Goal: Information Seeking & Learning: Learn about a topic

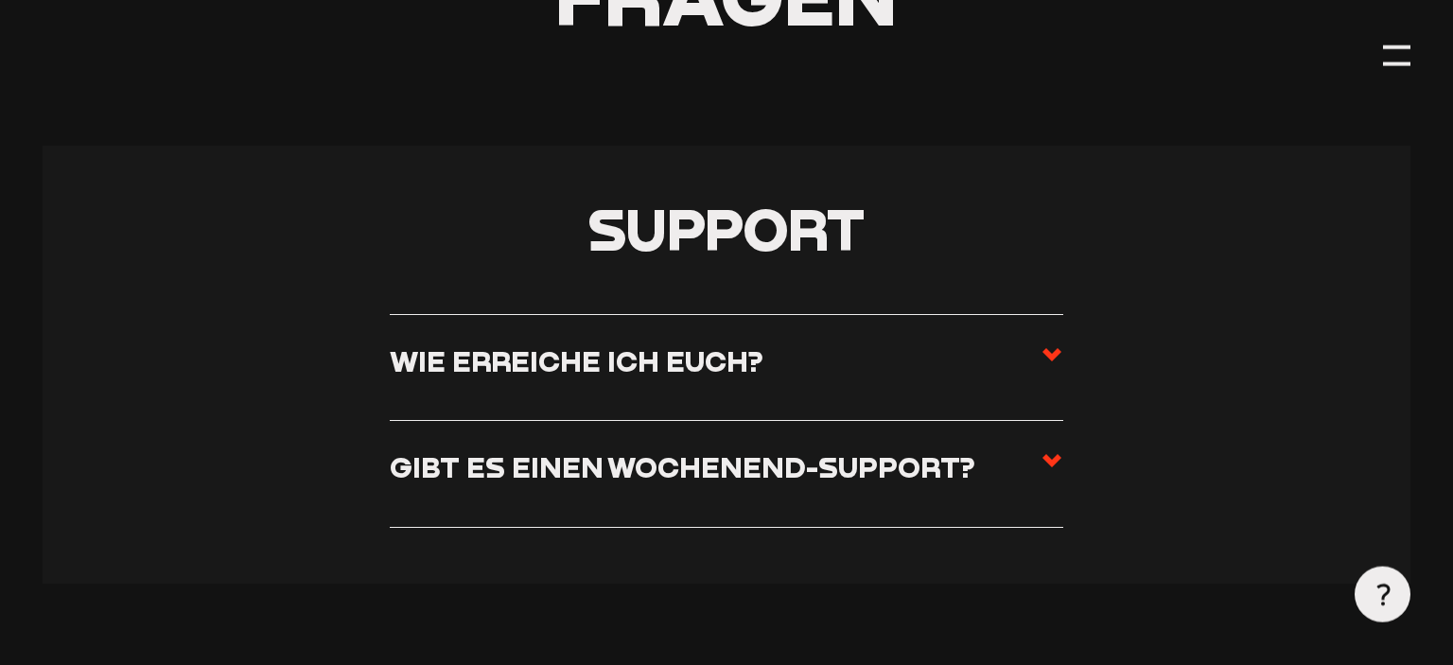
scroll to position [499, 0]
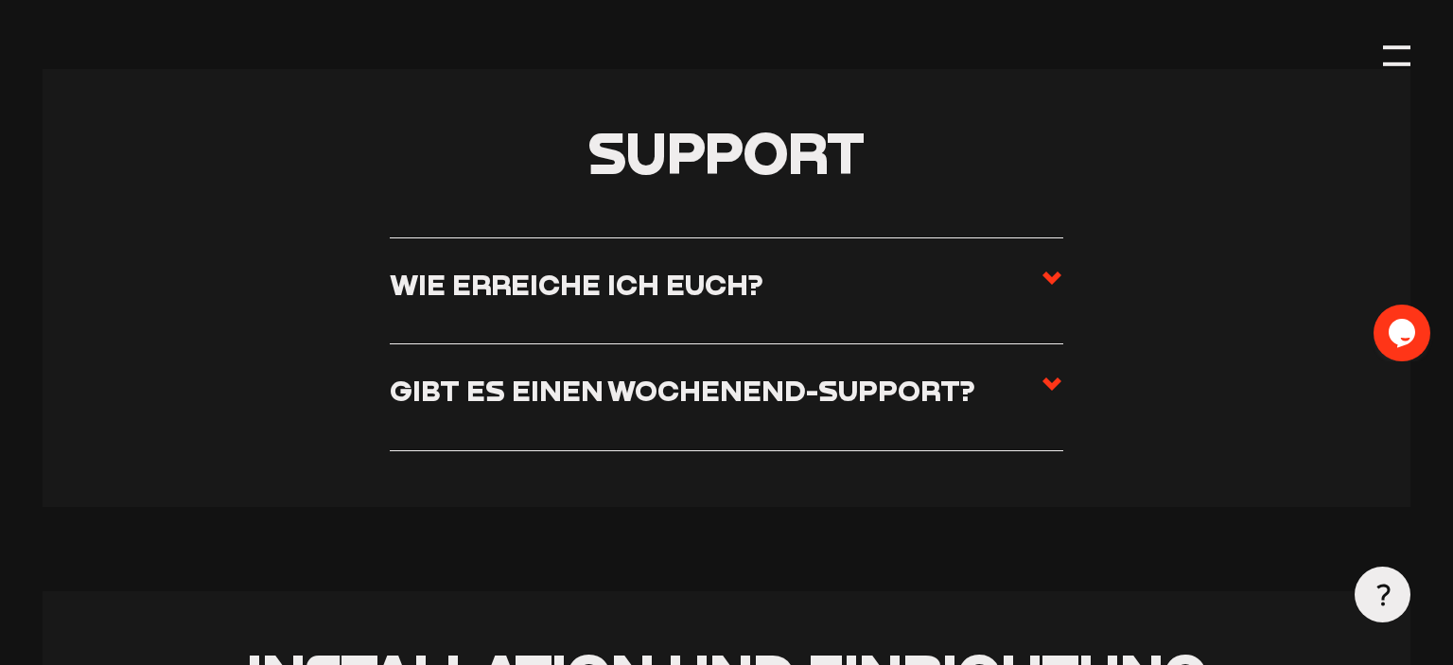
click at [1049, 274] on use at bounding box center [1051, 277] width 19 height 13
click at [0, 0] on input "Wie erreiche ich euch?" at bounding box center [0, 0] width 0 height 0
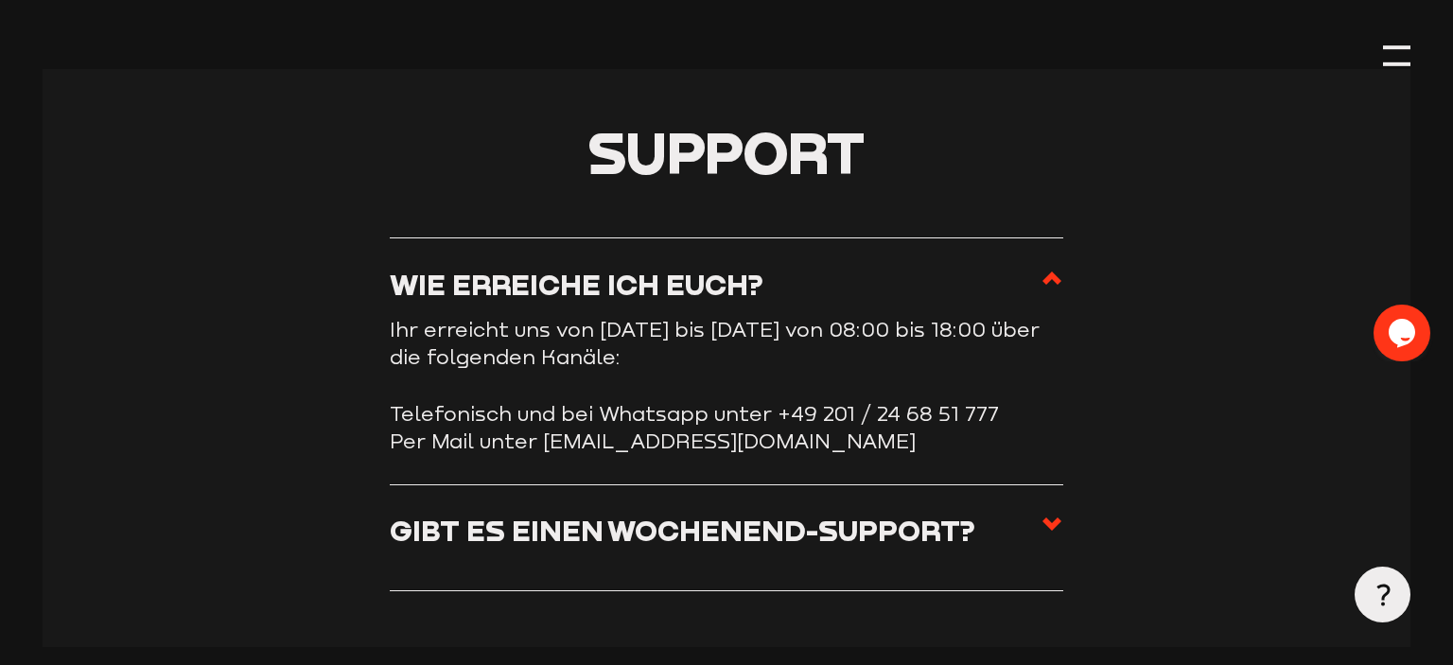
scroll to position [0, 0]
click at [1049, 274] on use at bounding box center [1051, 277] width 19 height 13
click at [0, 0] on input "Wie erreiche ich euch?" at bounding box center [0, 0] width 0 height 0
click at [1048, 522] on use at bounding box center [1051, 523] width 19 height 13
click at [0, 0] on input "Gibt es einen Wochenend-Support?" at bounding box center [0, 0] width 0 height 0
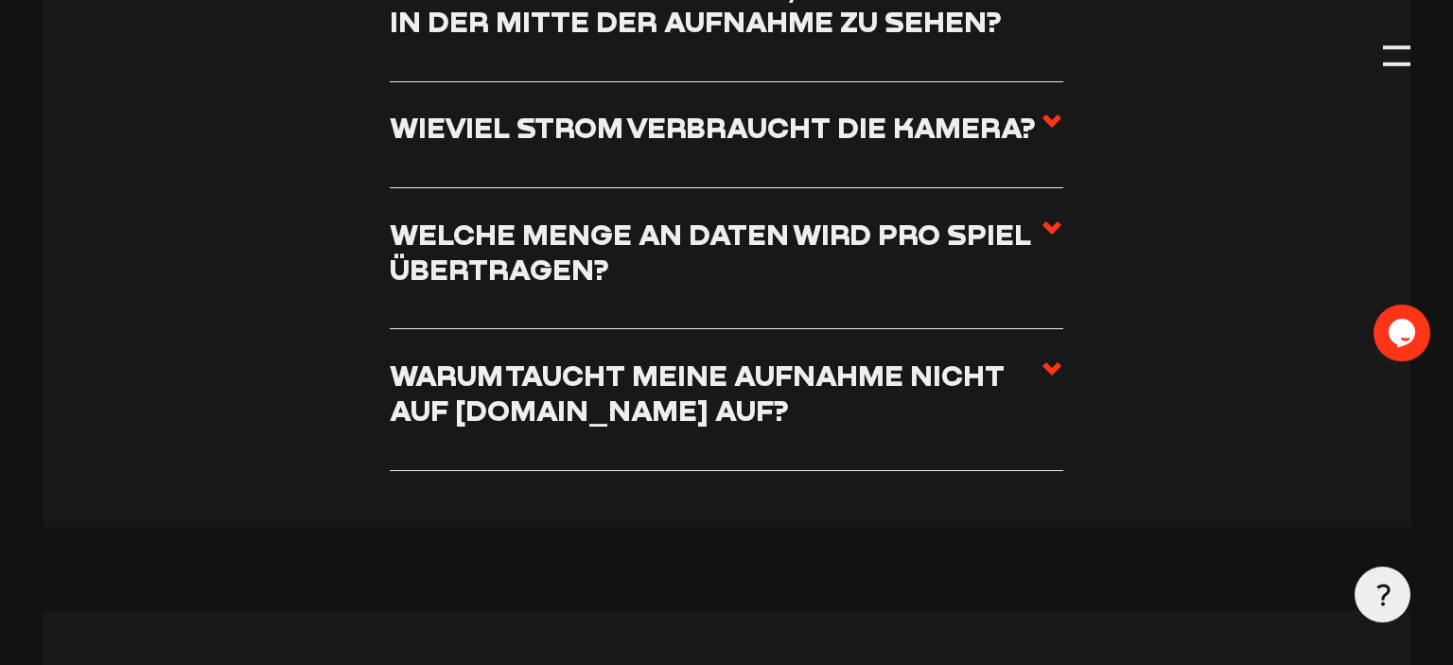
scroll to position [3295, 0]
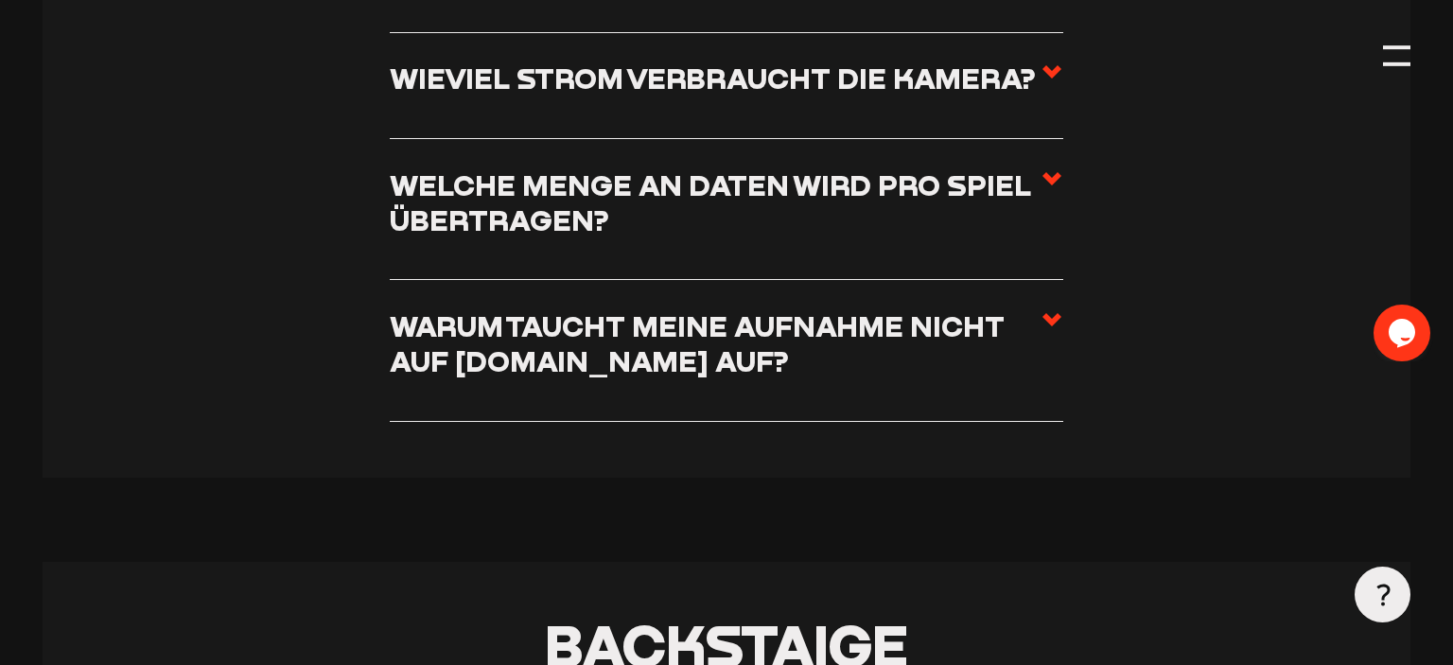
click at [1055, 317] on use at bounding box center [1051, 319] width 19 height 13
click at [0, 0] on input "Warum taucht meine Aufnahme nicht auf [DOMAIN_NAME] auf?" at bounding box center [0, 0] width 0 height 0
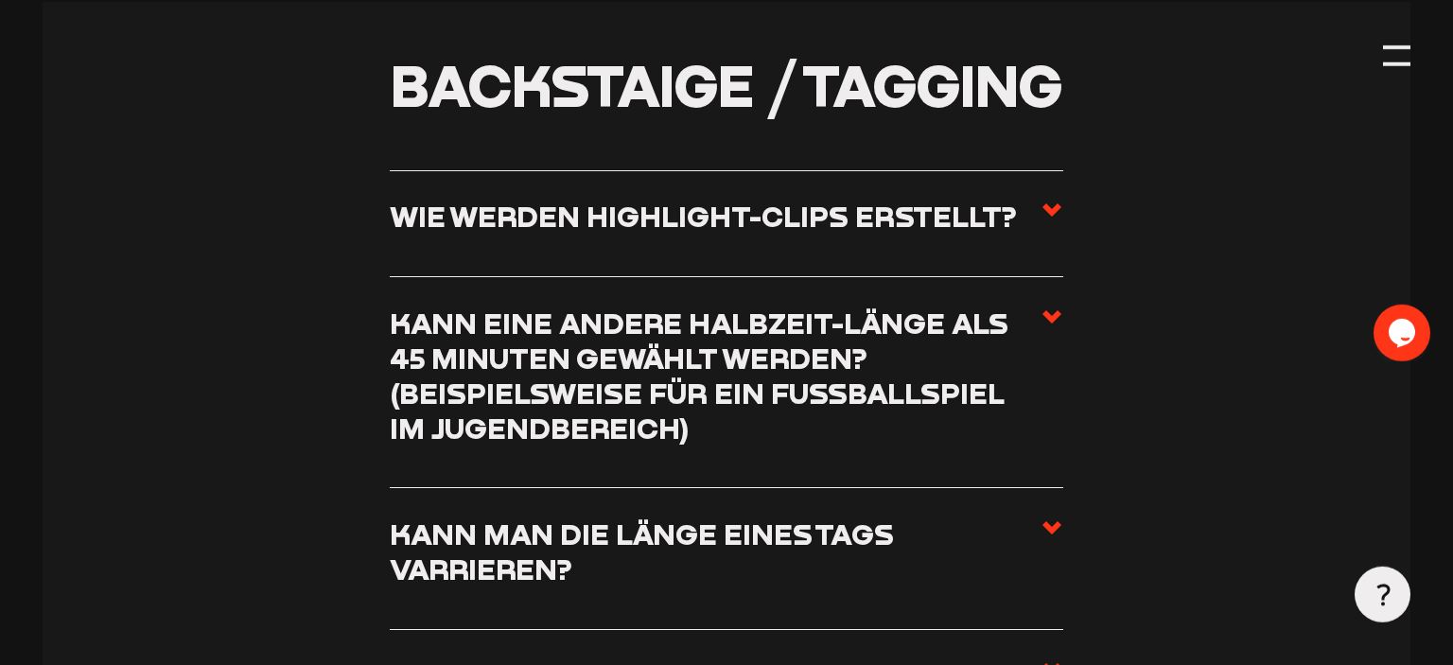
scroll to position [6423, 0]
click at [1047, 205] on icon at bounding box center [1051, 209] width 23 height 23
click at [0, 0] on input "Wie werden Highlight-Clips erstellt?" at bounding box center [0, 0] width 0 height 0
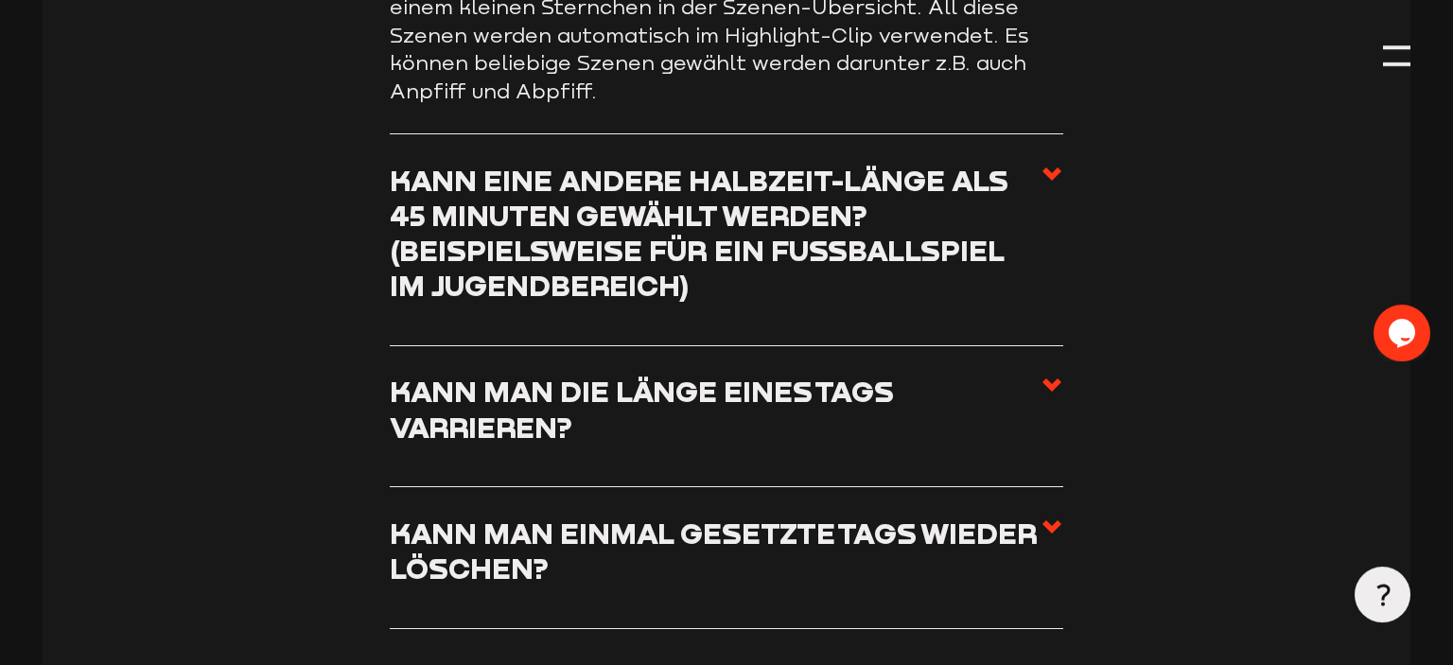
scroll to position [6498, 0]
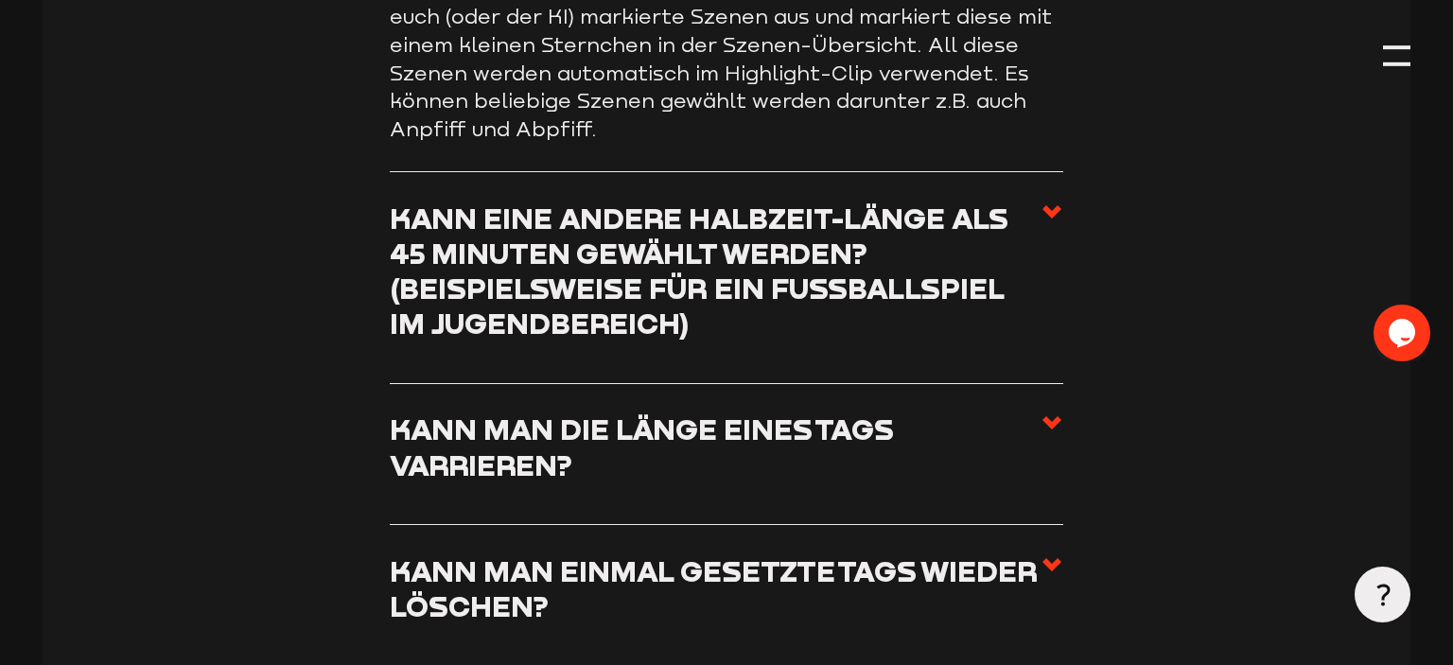
click at [1054, 209] on use at bounding box center [1051, 211] width 19 height 13
click at [0, 0] on input "Kann eine andere Halbzeit-Länge als 45 Minuten gewählt werden? (beispielsweise …" at bounding box center [0, 0] width 0 height 0
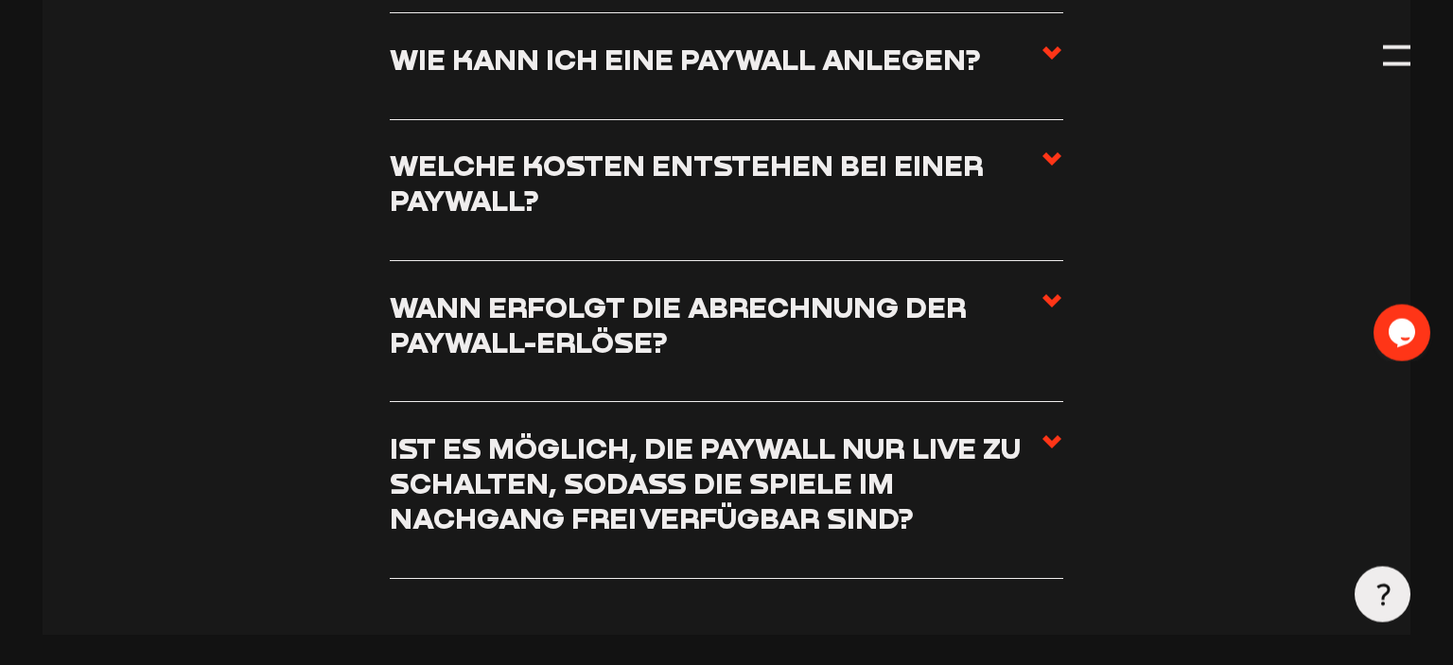
scroll to position [7397, 0]
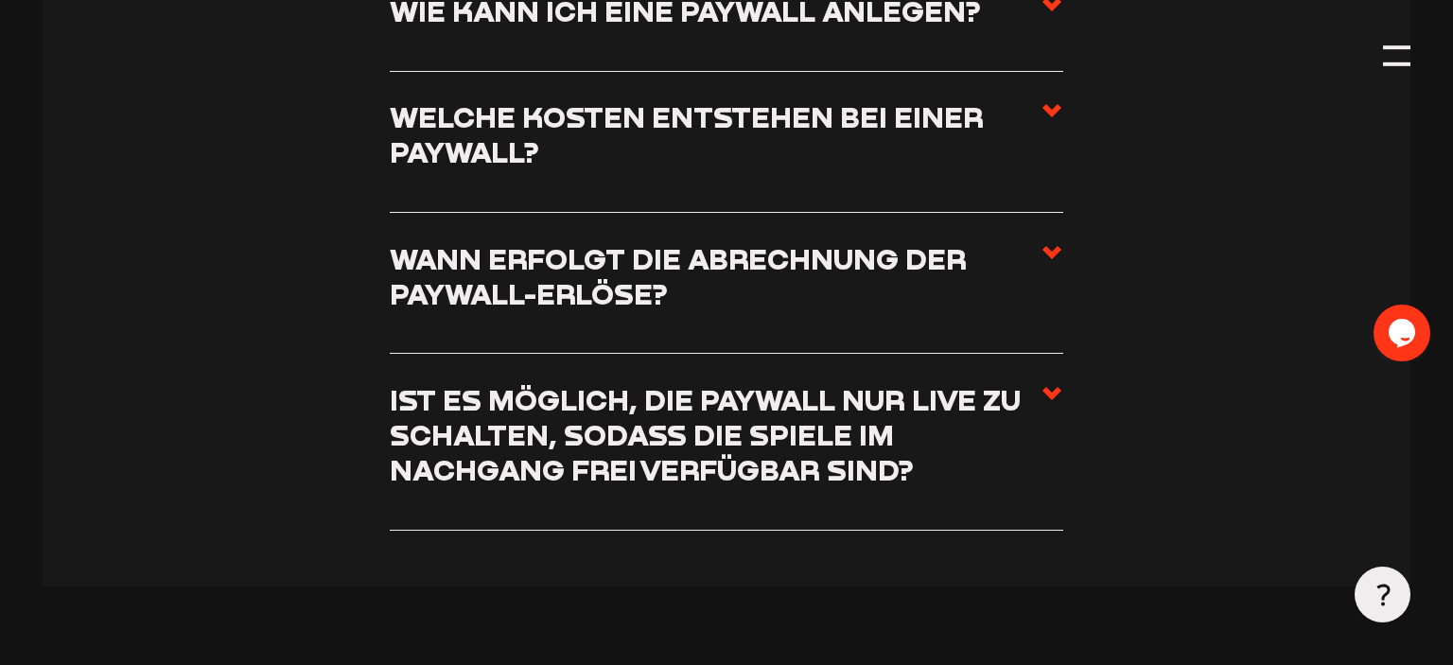
click at [1056, 107] on icon at bounding box center [1051, 110] width 23 height 23
click at [0, 0] on input "Welche Kosten entstehen bei einer Paywall?" at bounding box center [0, 0] width 0 height 0
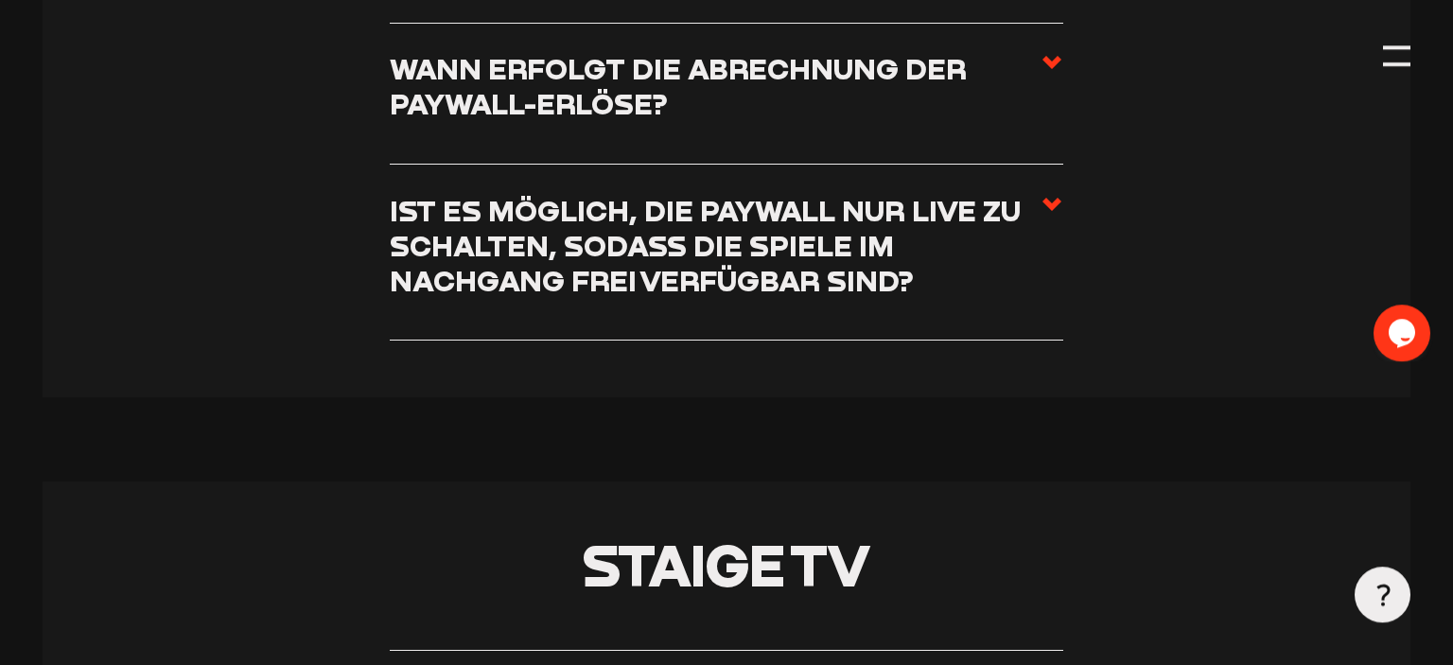
scroll to position [7712, 0]
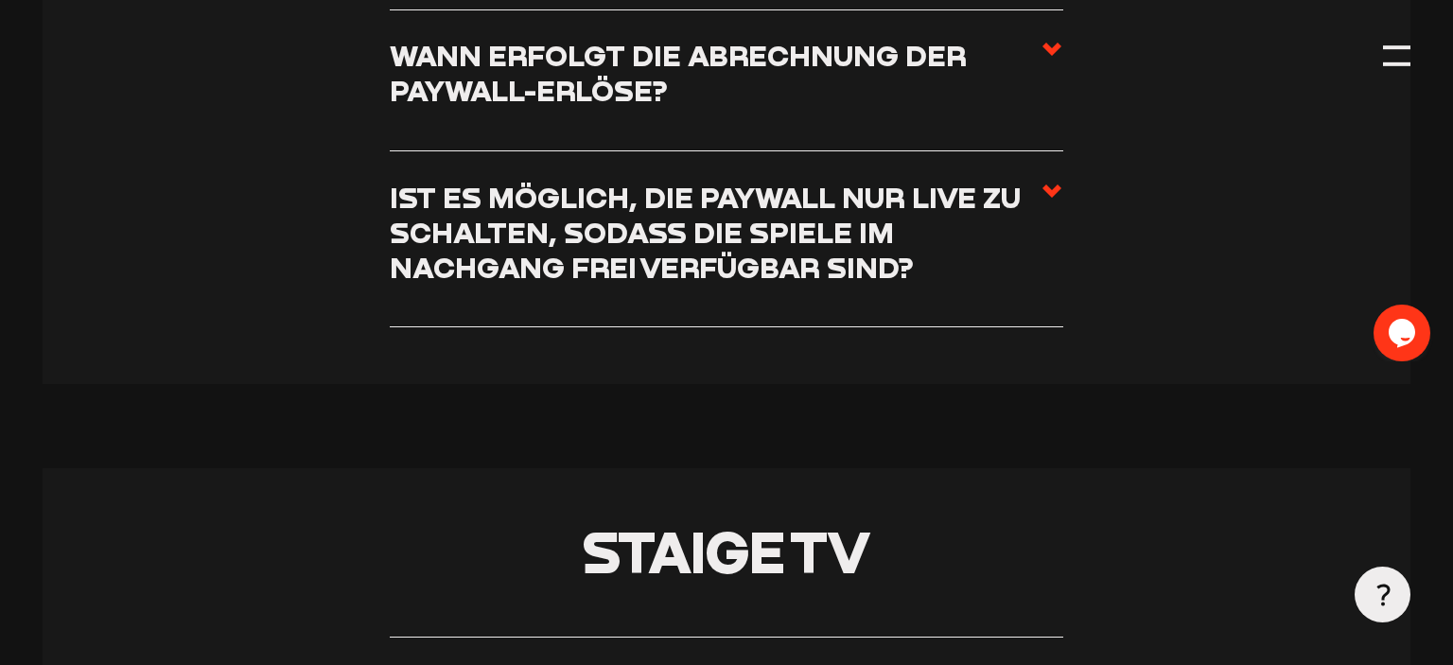
click at [1055, 184] on use at bounding box center [1051, 190] width 19 height 13
click at [0, 0] on input "Ist es möglich, die Paywall nur live zu schalten, sodass die Spiele im Nachgang…" at bounding box center [0, 0] width 0 height 0
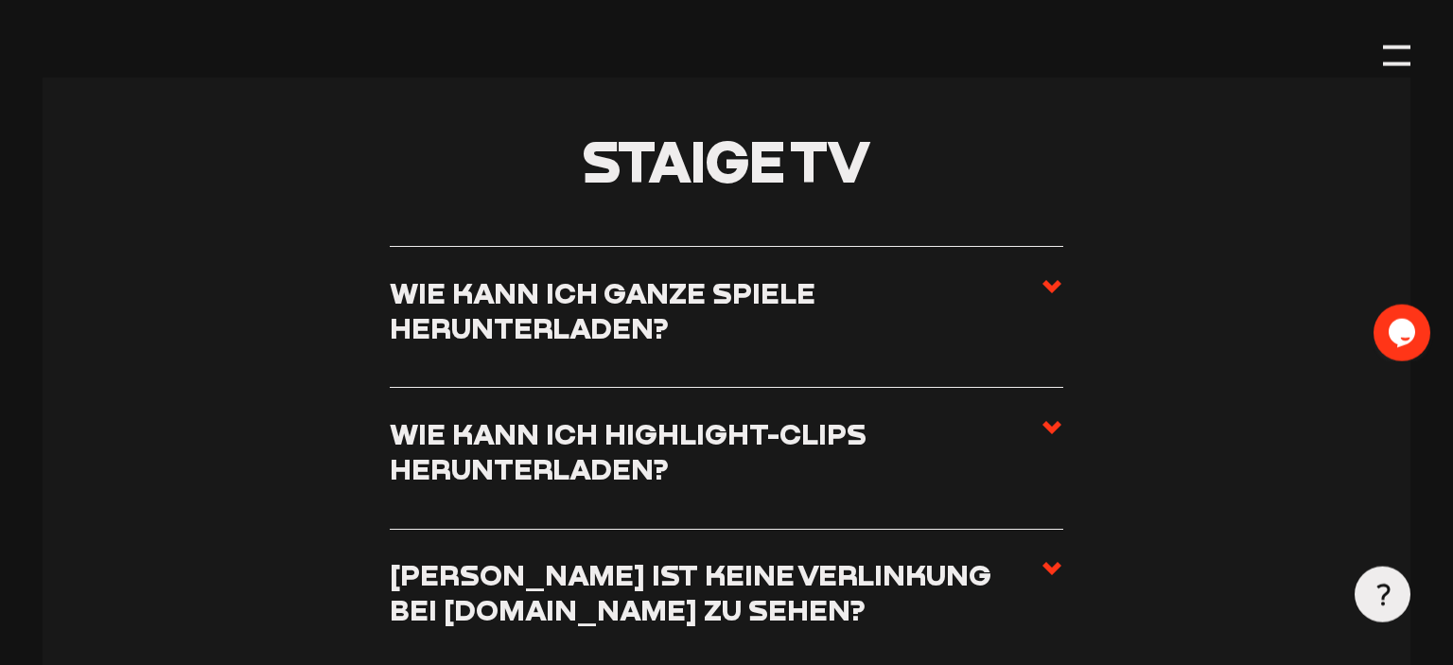
scroll to position [8112, 0]
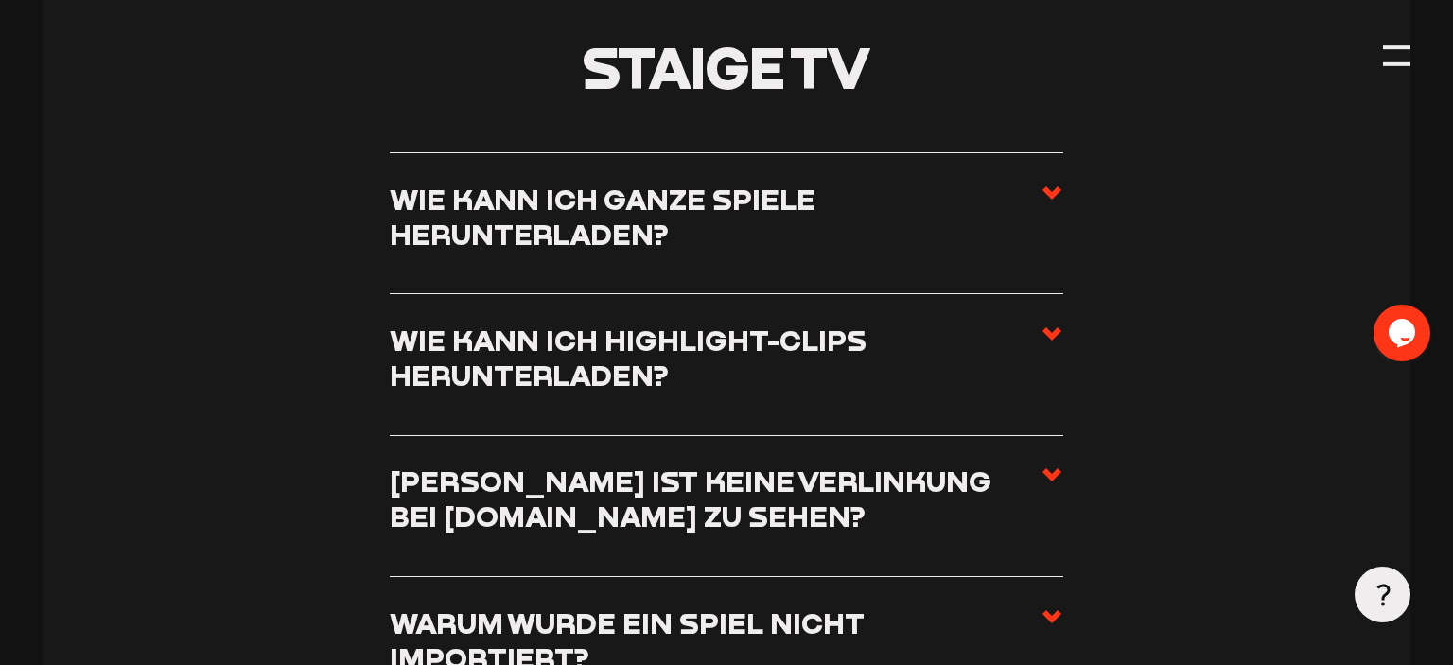
click at [1053, 182] on icon at bounding box center [1051, 193] width 23 height 23
click at [0, 0] on input "Wie kann ich ganze Spiele herunterladen?" at bounding box center [0, 0] width 0 height 0
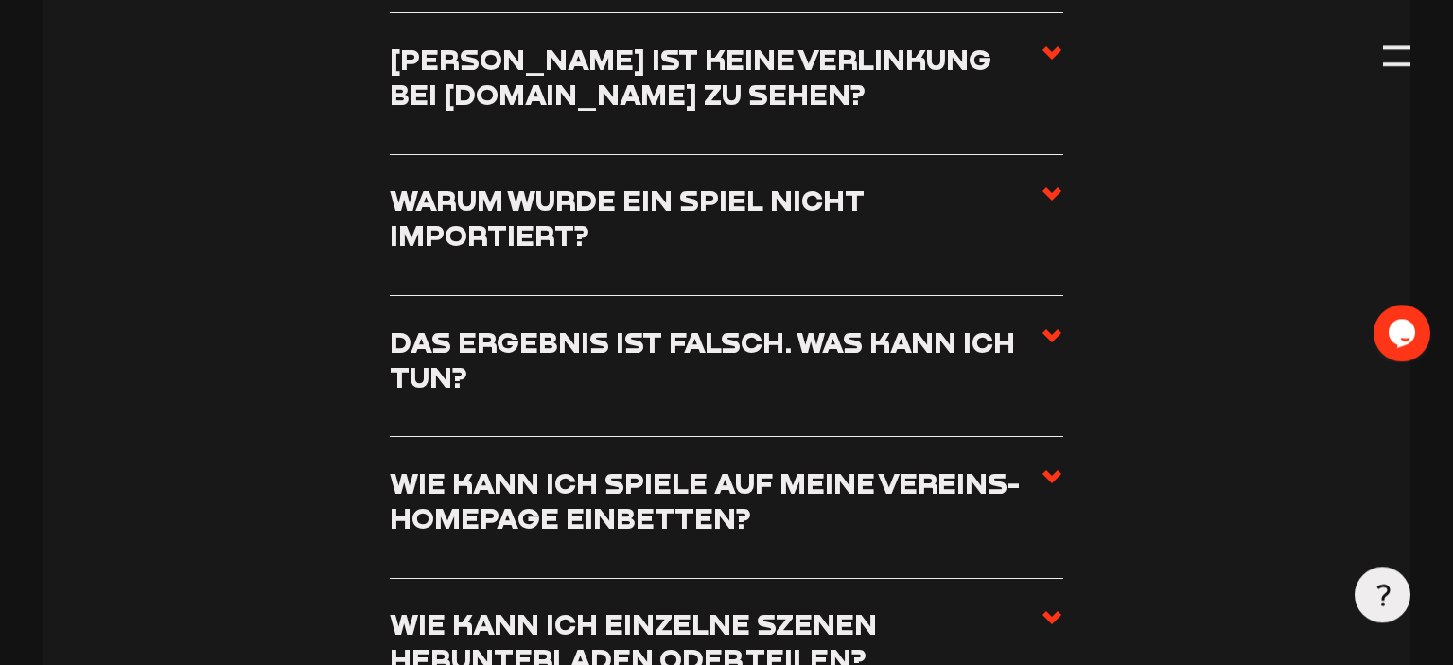
scroll to position [8599, 0]
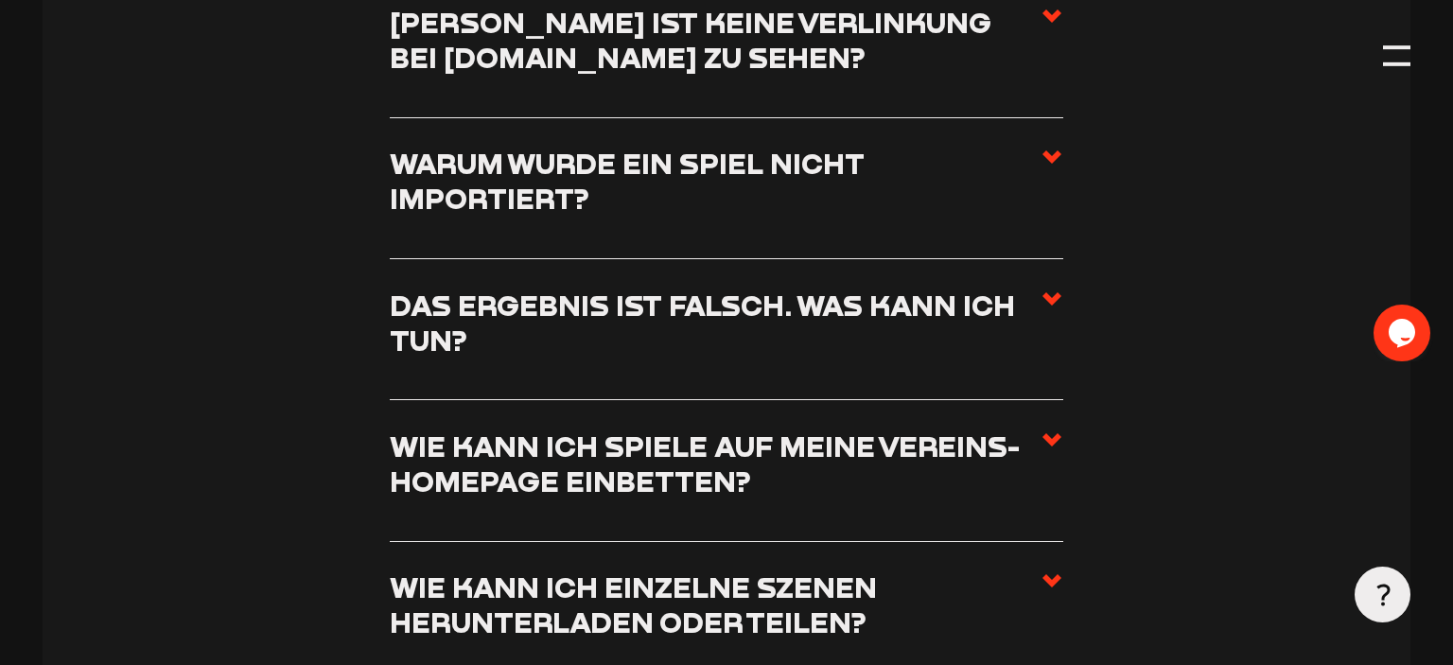
click at [1053, 27] on icon at bounding box center [1051, 16] width 23 height 23
click at [0, 0] on input "[PERSON_NAME] ist keine Verlinkung bei [DOMAIN_NAME] zu sehen?" at bounding box center [0, 0] width 0 height 0
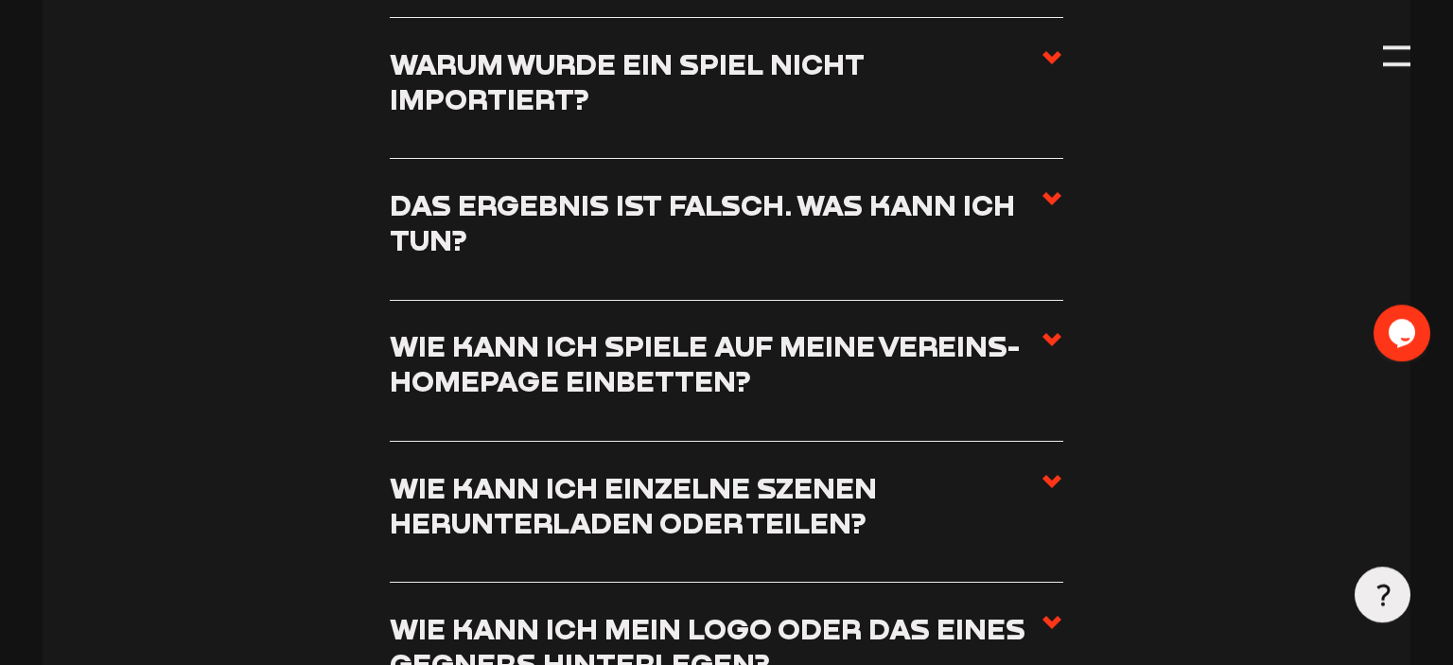
scroll to position [8801, 0]
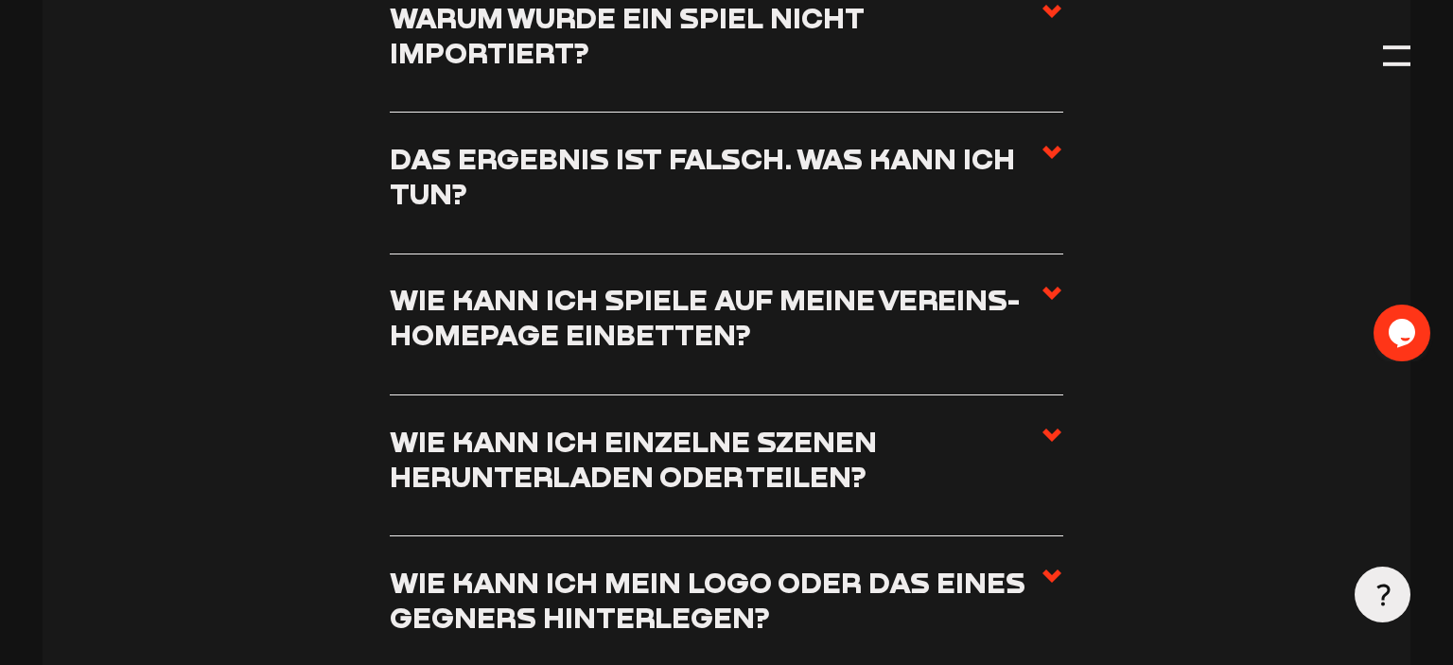
click at [1039, 141] on h3 "Das Ergebnis ist falsch. Was kann ich tun?" at bounding box center [715, 176] width 651 height 70
click at [0, 0] on input "Das Ergebnis ist falsch. Was kann ich tun?" at bounding box center [0, 0] width 0 height 0
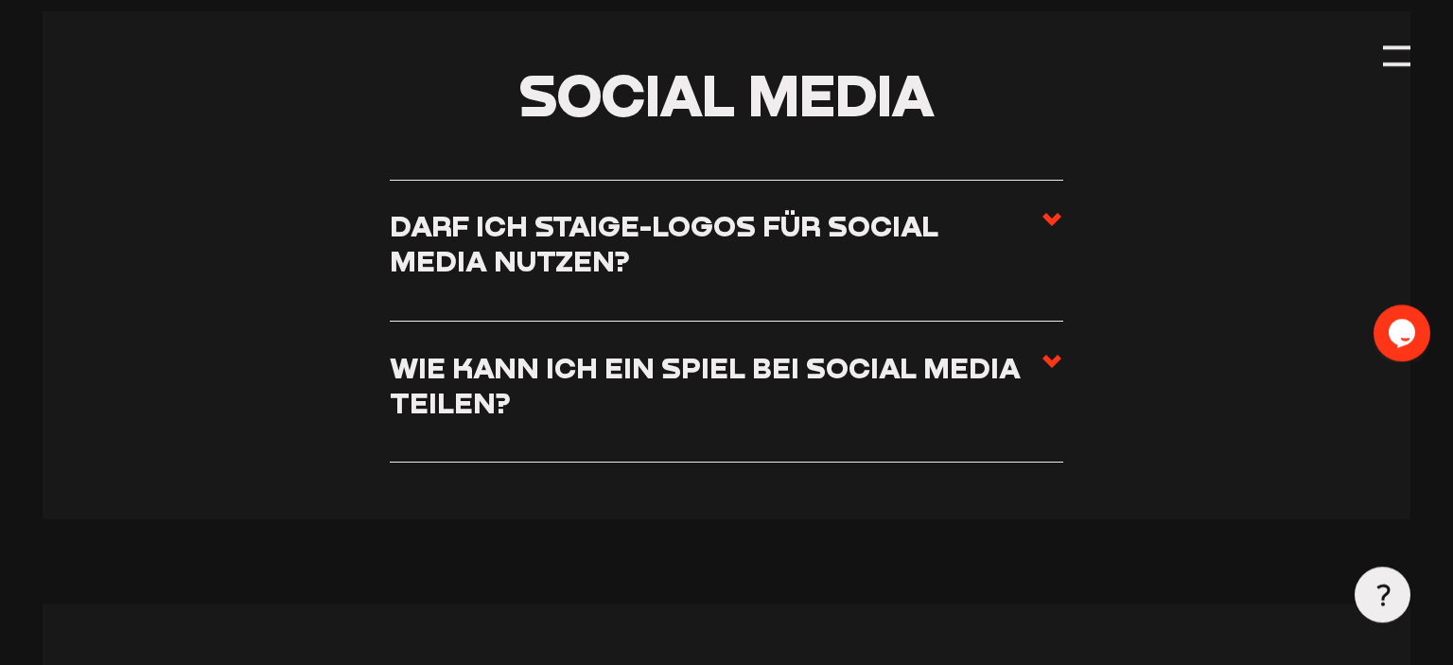
scroll to position [10403, 0]
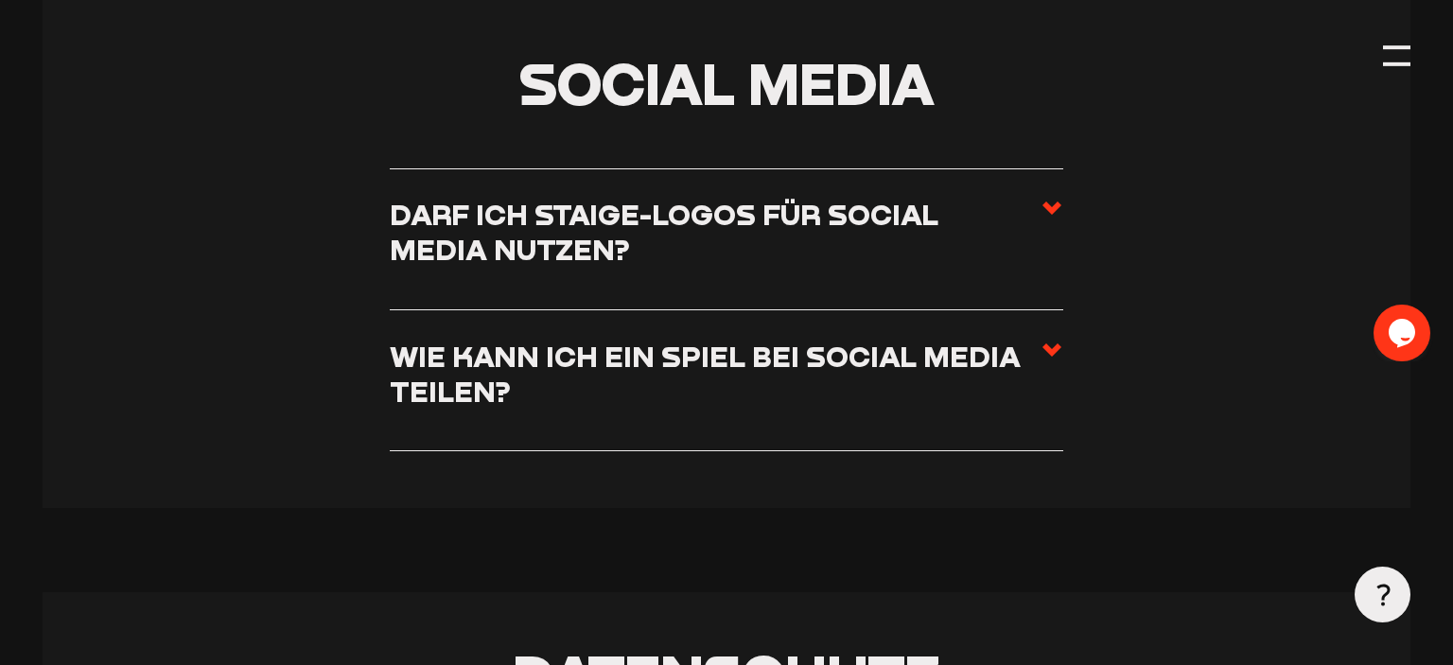
click at [1061, 197] on icon at bounding box center [1051, 208] width 23 height 23
click at [0, 0] on input "Darf ich Staige-Logos für Social Media nutzen?" at bounding box center [0, 0] width 0 height 0
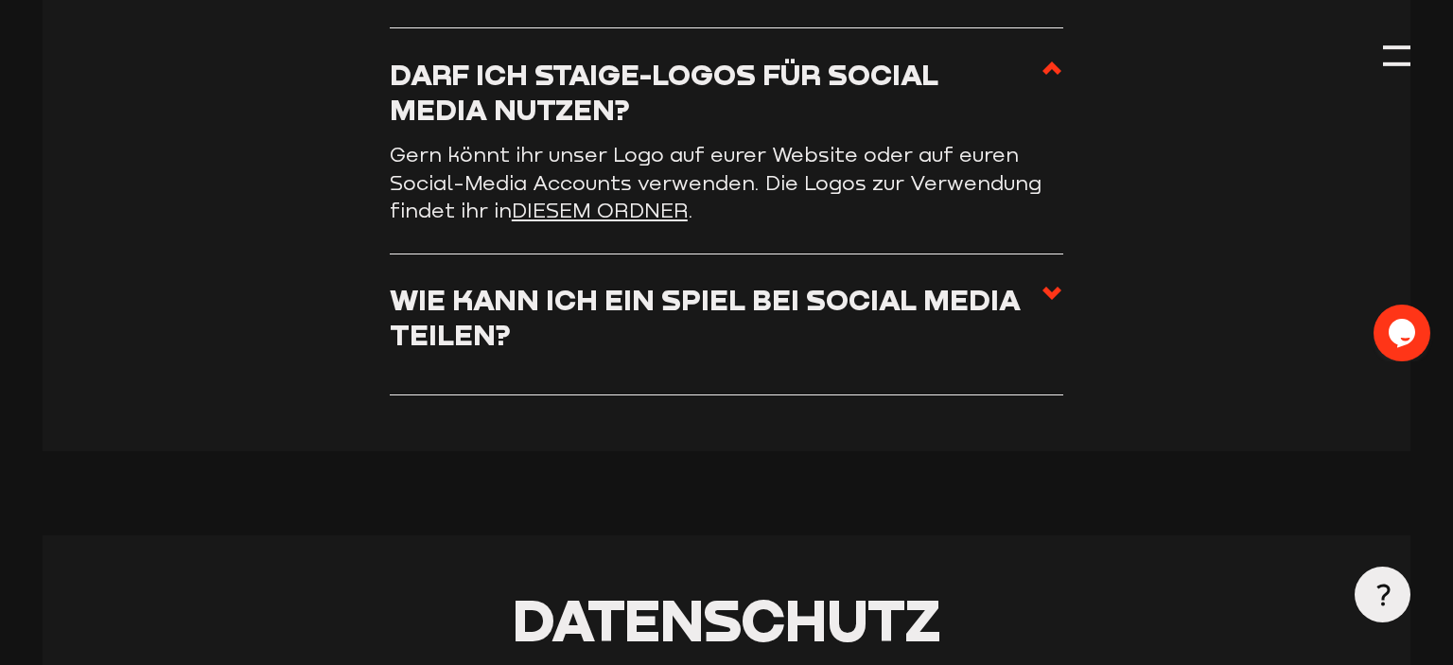
scroll to position [10291, 0]
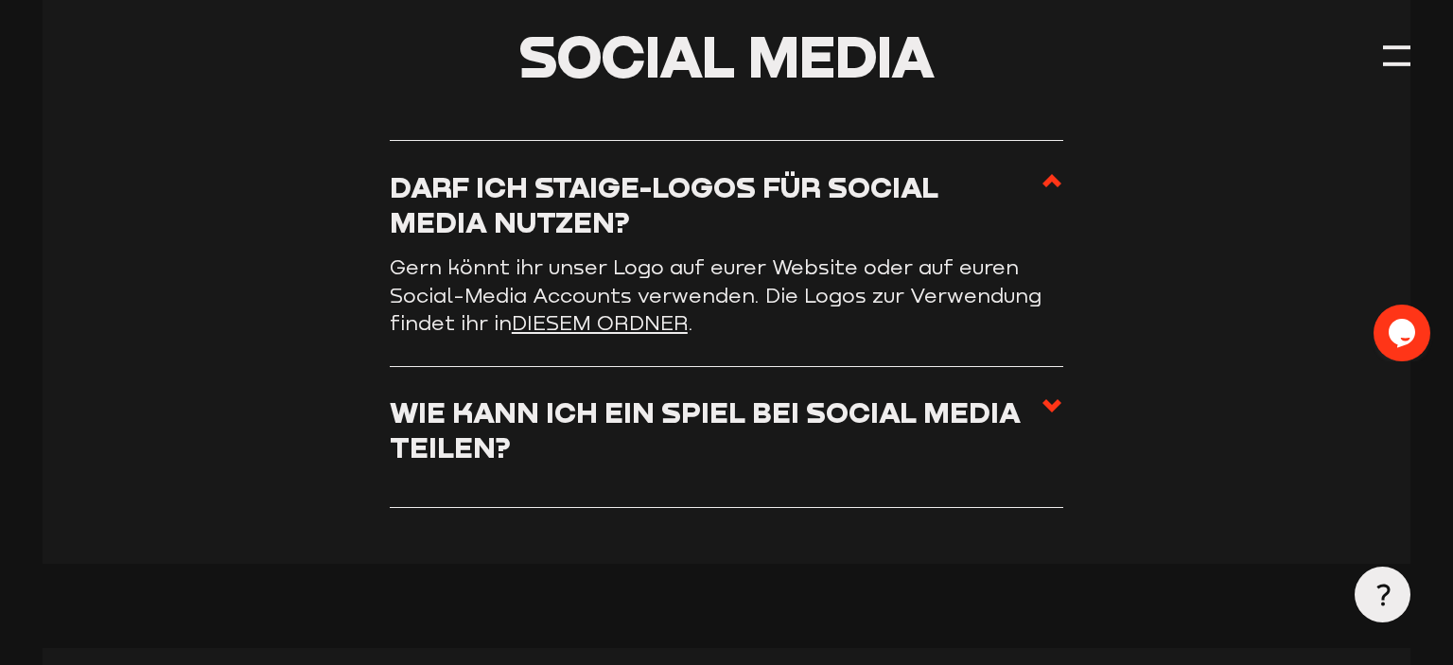
click at [1057, 399] on use at bounding box center [1051, 405] width 19 height 13
click at [0, 0] on input "Wie kann ich ein Spiel bei Social Media teilen?" at bounding box center [0, 0] width 0 height 0
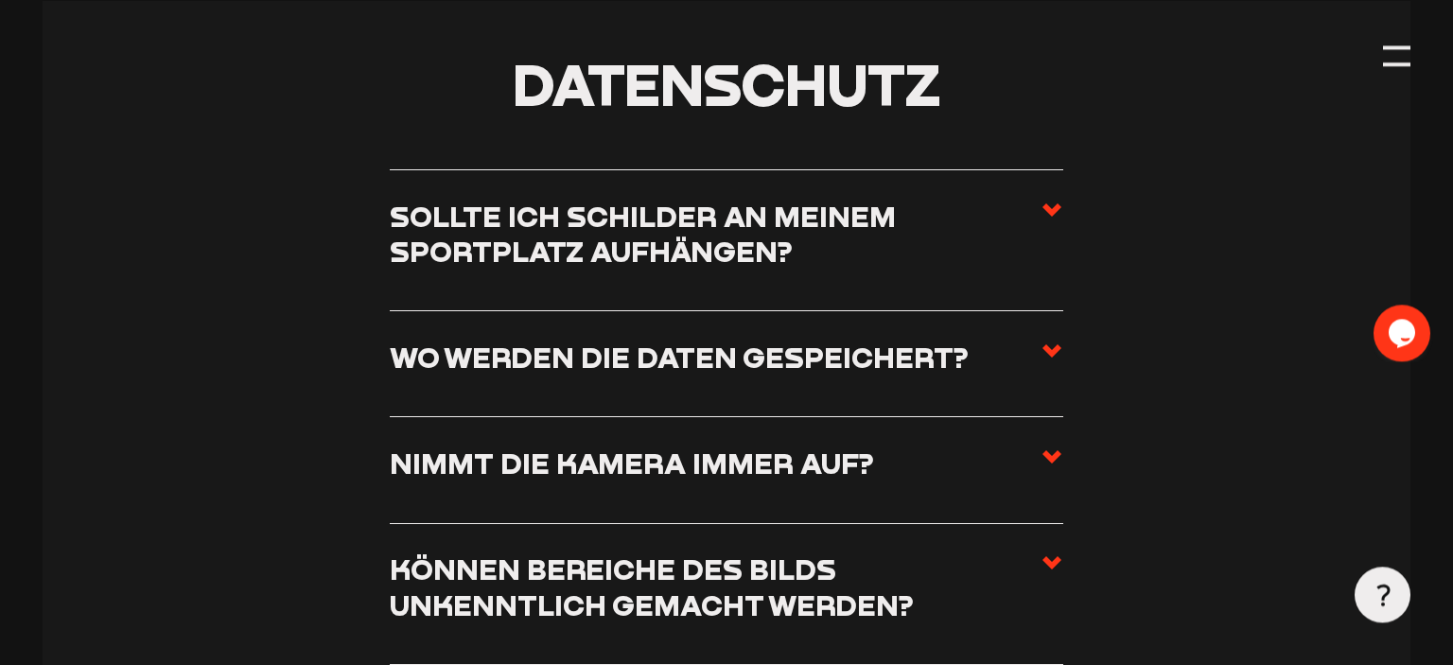
scroll to position [10990, 0]
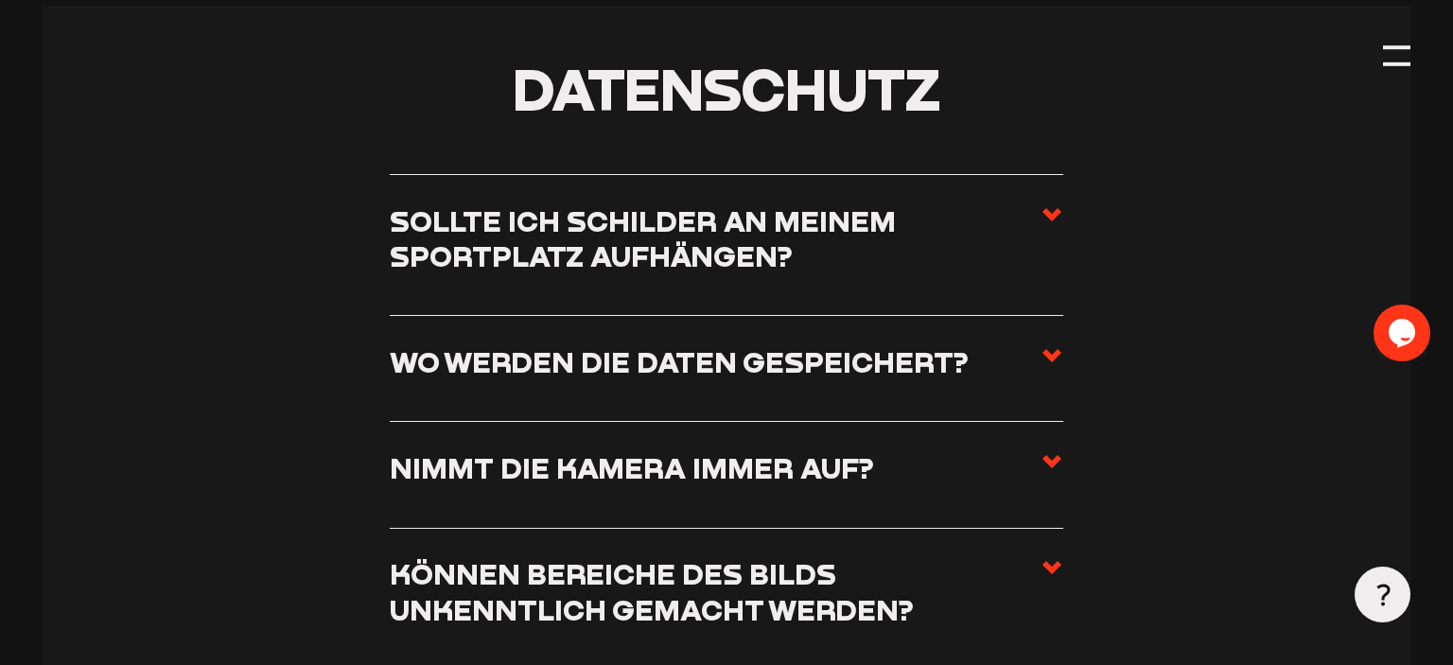
click at [1049, 208] on use at bounding box center [1051, 214] width 19 height 13
click at [0, 0] on input "Sollte ich Schilder an meinem Sportplatz aufhängen?" at bounding box center [0, 0] width 0 height 0
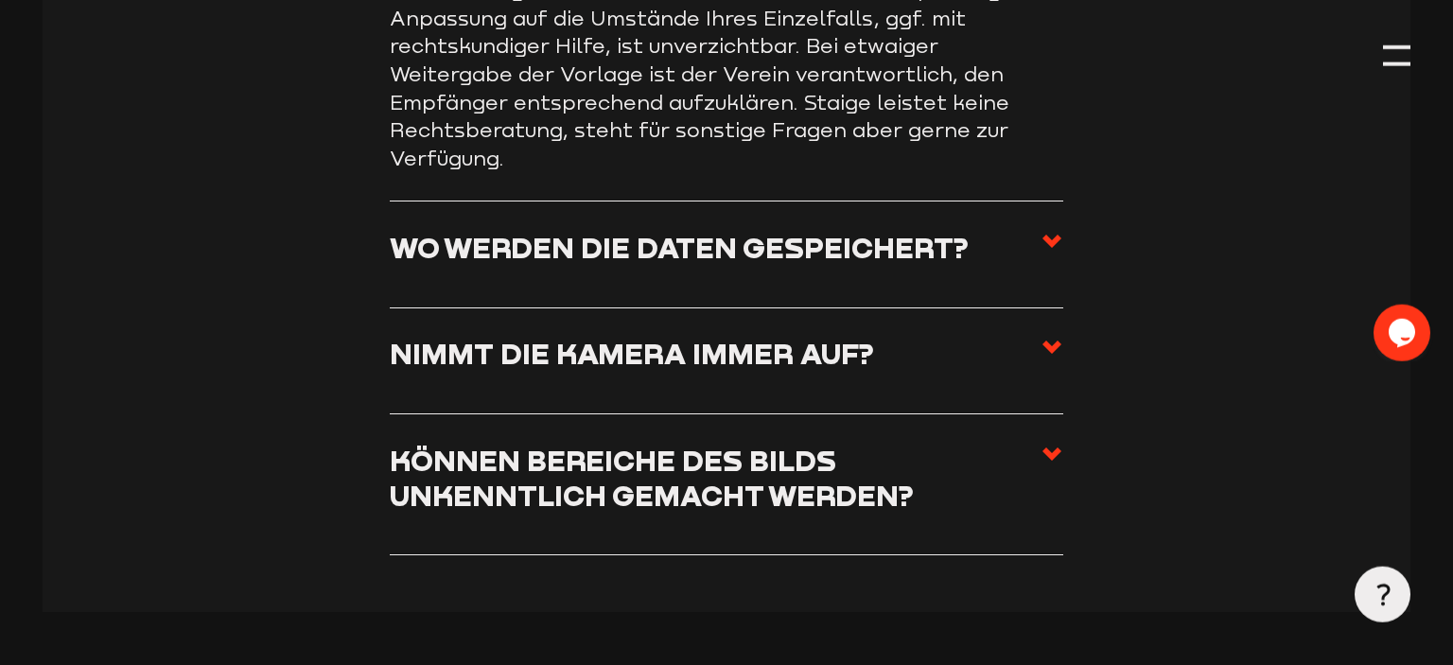
scroll to position [11748, 0]
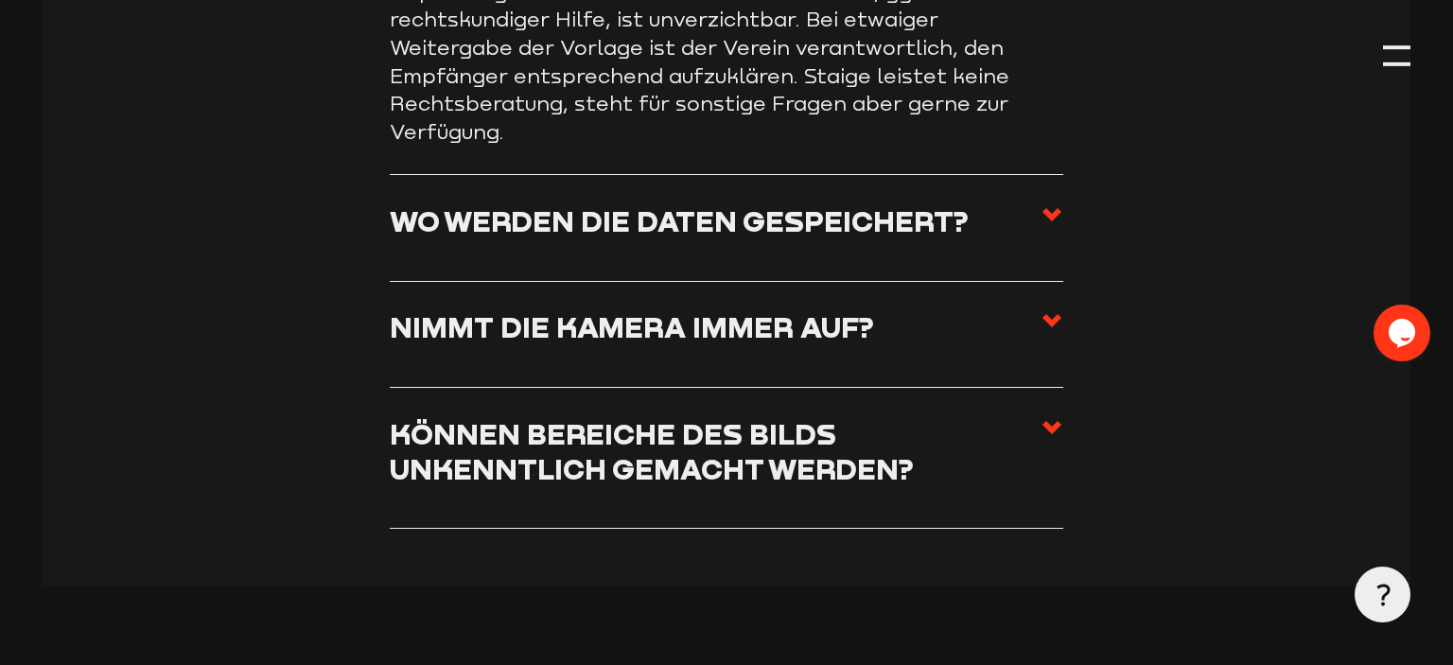
click at [1051, 314] on use at bounding box center [1051, 320] width 19 height 13
click at [0, 0] on input "Nimmt die Kamera immer auf?" at bounding box center [0, 0] width 0 height 0
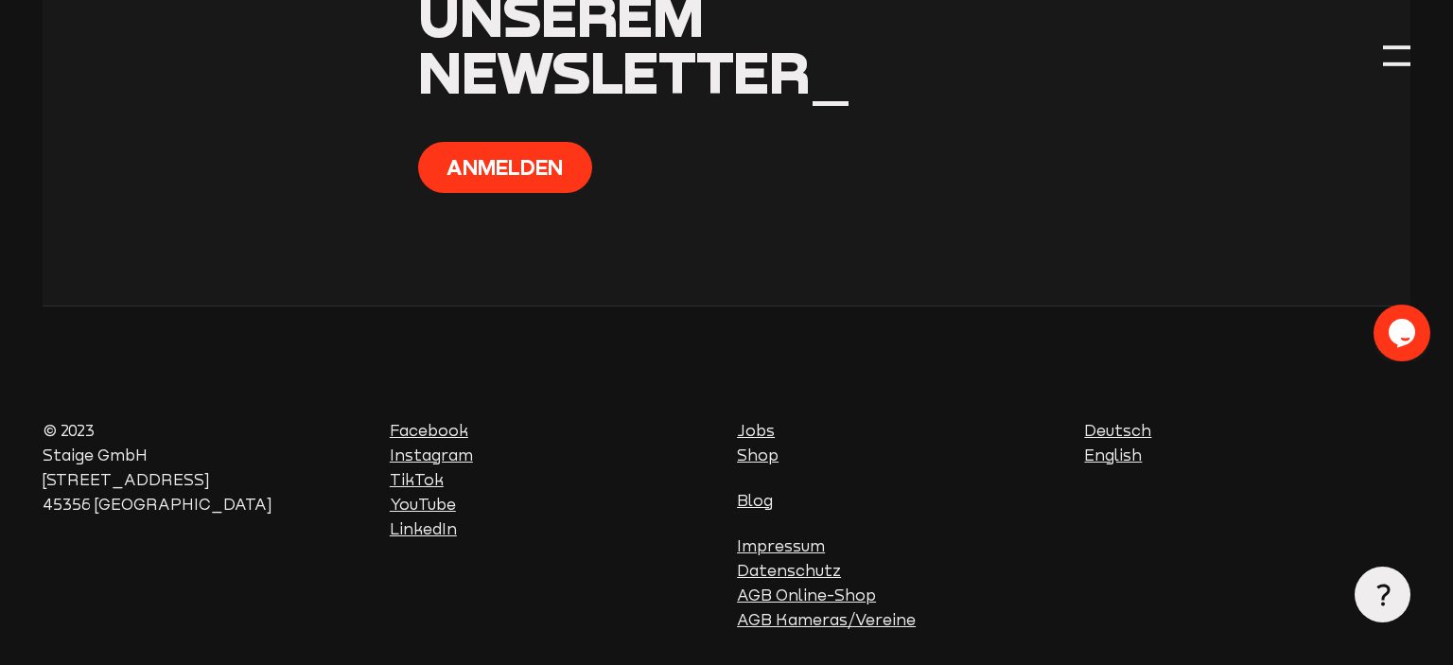
scroll to position [12595, 0]
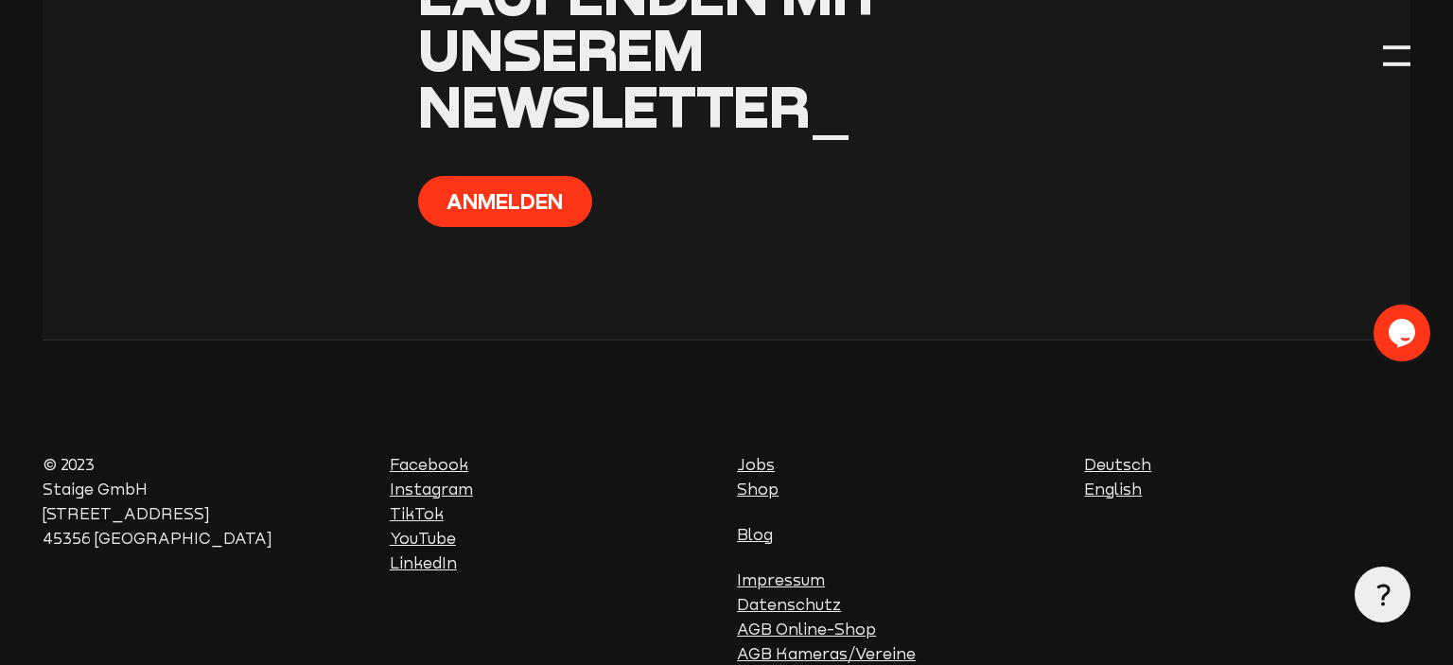
click at [786, 571] on link "Impressum" at bounding box center [781, 580] width 88 height 18
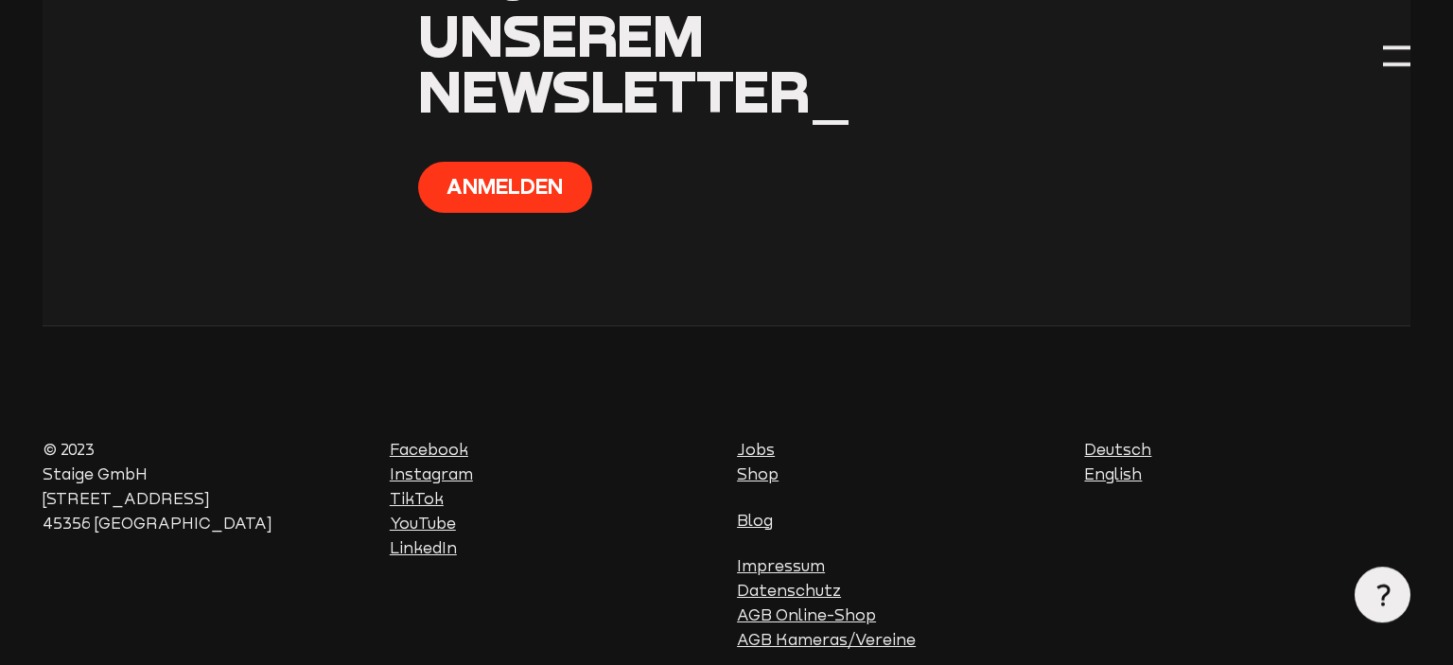
scroll to position [2574, 0]
